Goal: Task Accomplishment & Management: Use online tool/utility

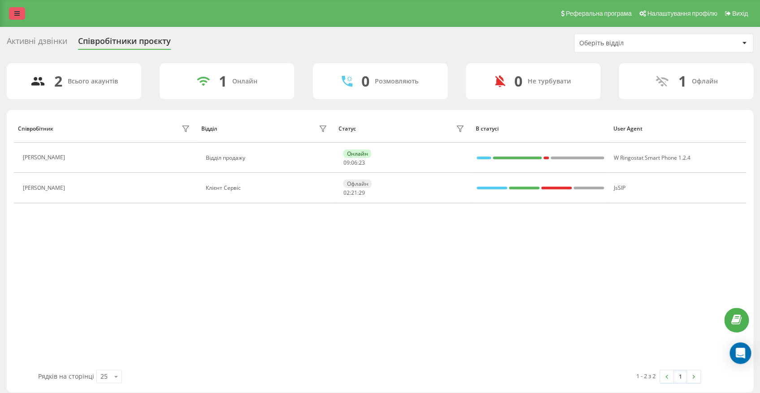
click at [18, 12] on icon at bounding box center [16, 13] width 5 height 6
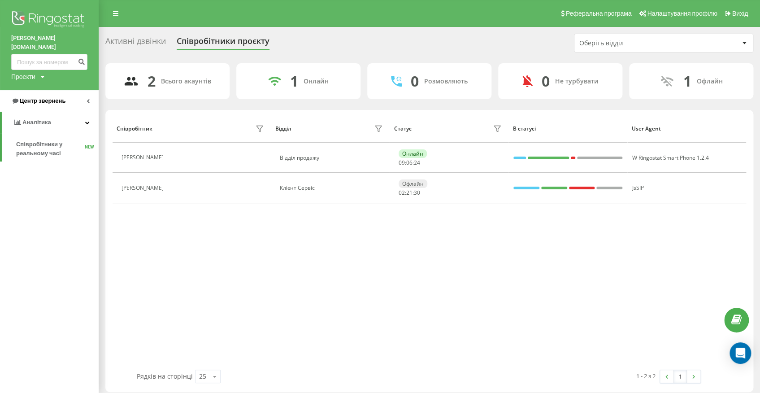
click at [40, 97] on span "Центр звернень" at bounding box center [43, 100] width 46 height 7
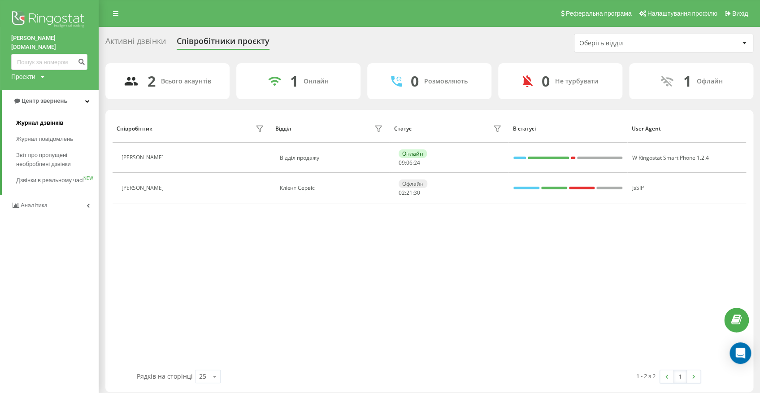
drag, startPoint x: 54, startPoint y: 114, endPoint x: 60, endPoint y: 121, distance: 9.6
click at [54, 118] on span "Журнал дзвінків" at bounding box center [40, 122] width 48 height 9
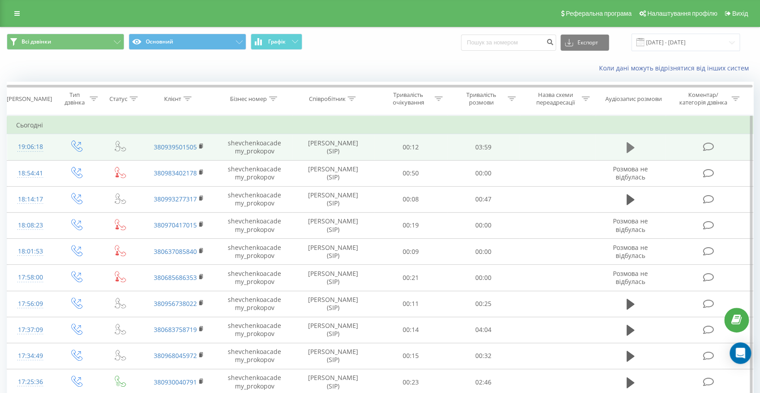
click at [632, 148] on icon at bounding box center [630, 147] width 8 height 11
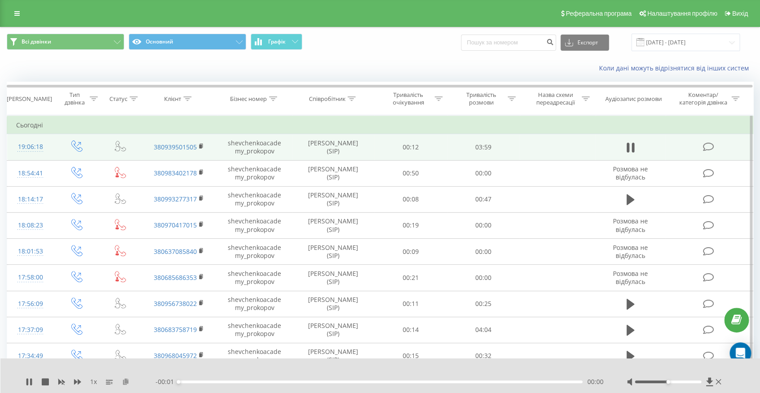
click at [123, 381] on icon at bounding box center [126, 381] width 8 height 6
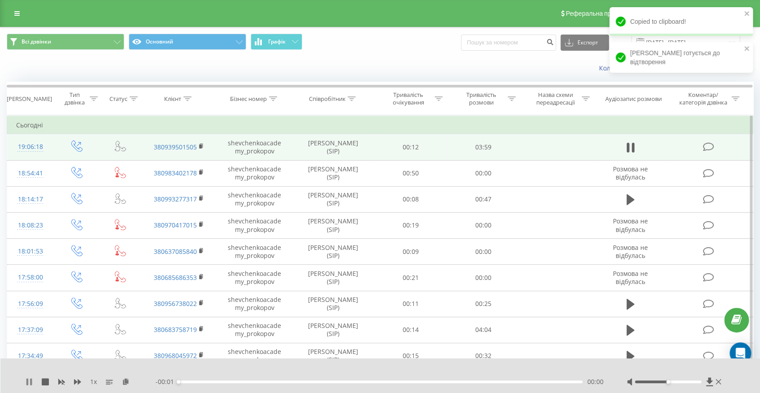
click at [26, 381] on icon at bounding box center [29, 381] width 7 height 7
click at [23, 381] on div "1 x - 03:59 00:00 00:00" at bounding box center [380, 375] width 760 height 35
click at [25, 381] on div "1 x - 03:59 00:00 00:00" at bounding box center [380, 375] width 760 height 35
click at [26, 382] on icon at bounding box center [29, 381] width 7 height 7
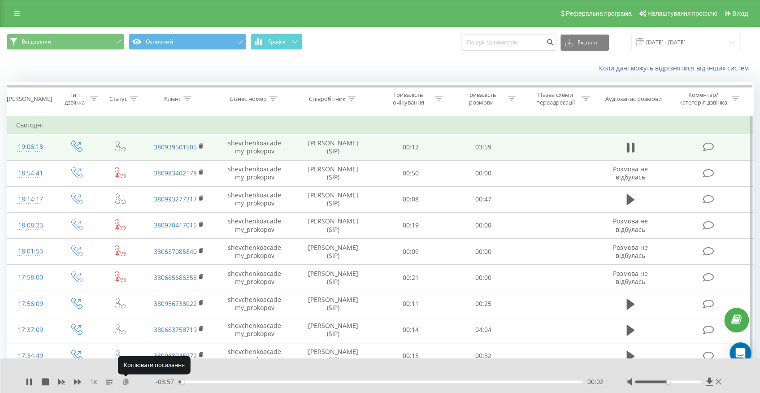
click at [126, 383] on icon at bounding box center [126, 381] width 8 height 6
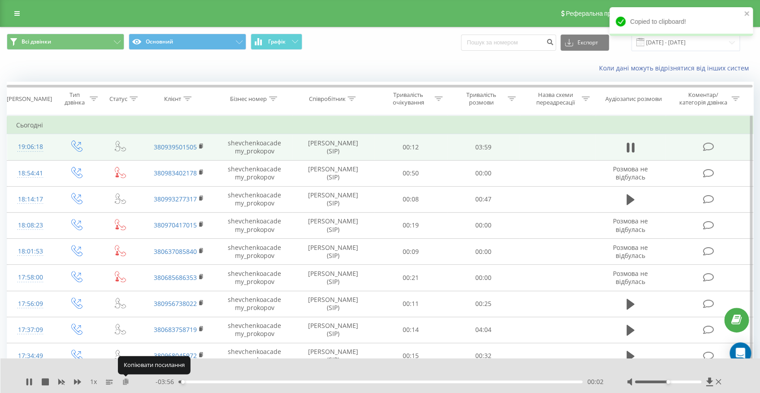
click at [126, 383] on icon at bounding box center [126, 381] width 8 height 6
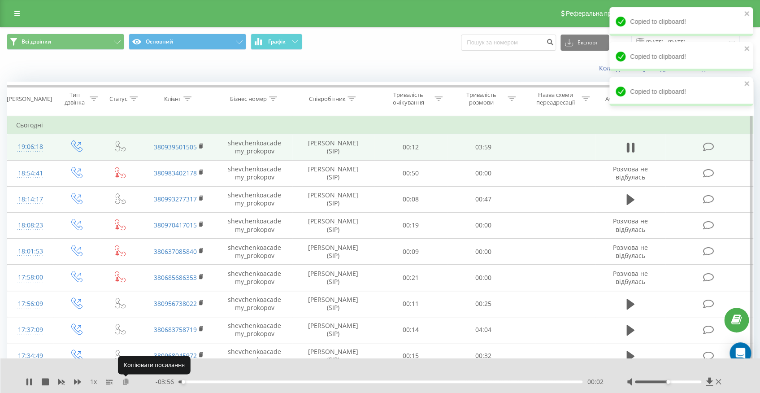
click at [126, 383] on icon at bounding box center [126, 381] width 8 height 6
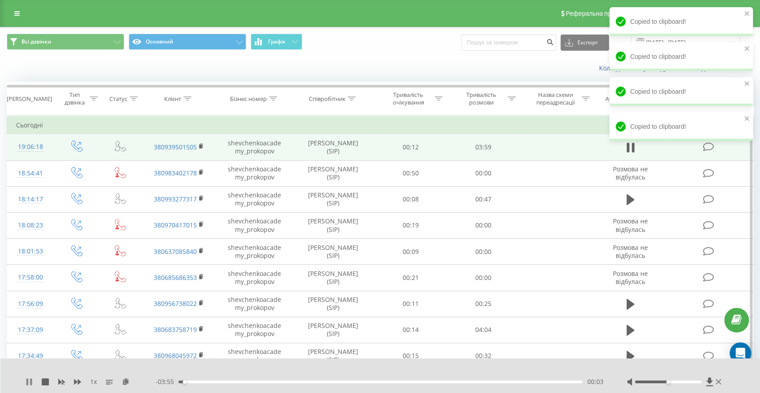
click at [29, 383] on icon at bounding box center [29, 381] width 7 height 7
